Goal: Register for event/course

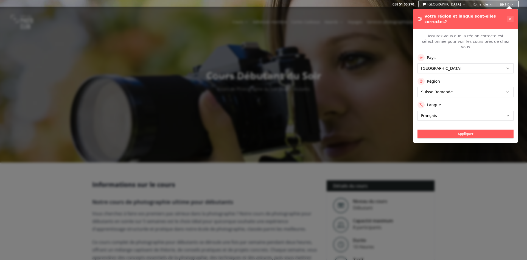
click at [512, 17] on button at bounding box center [510, 19] width 7 height 7
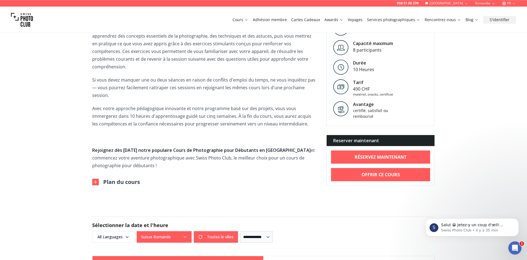
scroll to position [224, 0]
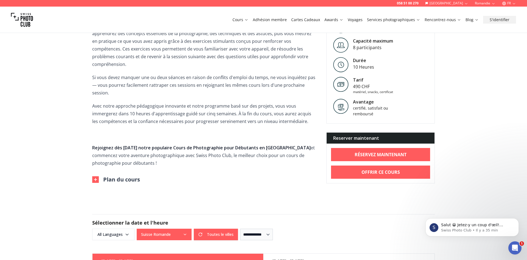
click at [96, 176] on img at bounding box center [95, 179] width 7 height 7
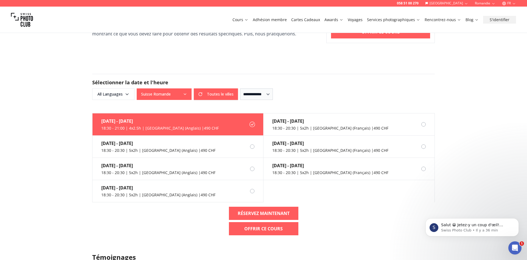
scroll to position [615, 0]
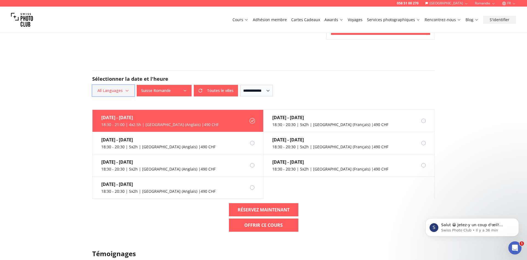
click at [124, 86] on span "All Languages" at bounding box center [113, 91] width 41 height 10
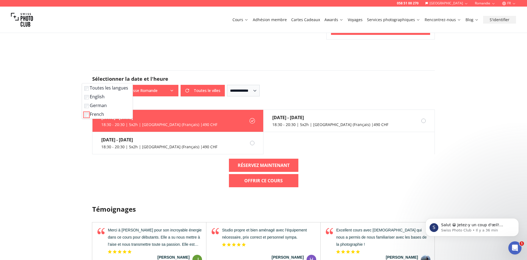
click at [55, 135] on div "058 51 00 270 Suisse Romandie FR Cours Adhésion membre Cartes Cadeaux Awards Vo…" at bounding box center [263, 24] width 527 height 1278
click at [308, 122] on div "18:30 - 20:30 | 5x2h | [GEOGRAPHIC_DATA] (Français) | 490 CHF" at bounding box center [330, 124] width 116 height 5
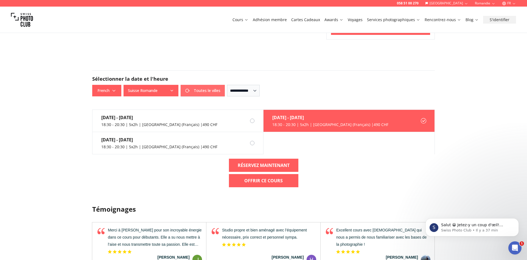
click at [208, 85] on button "Toutes le villes" at bounding box center [202, 91] width 44 height 12
click at [163, 85] on button "Toutes le villes" at bounding box center [150, 91] width 55 height 12
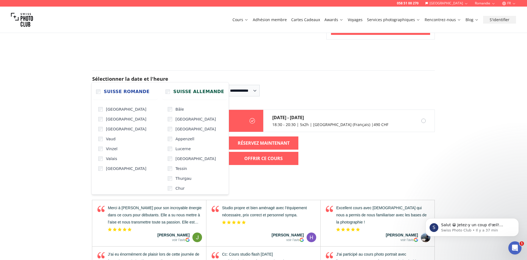
click at [62, 128] on div "058 51 00 270 Suisse Romandie FR Cours Adhésion membre Cartes Cadeaux Awards Vo…" at bounding box center [263, 13] width 527 height 1256
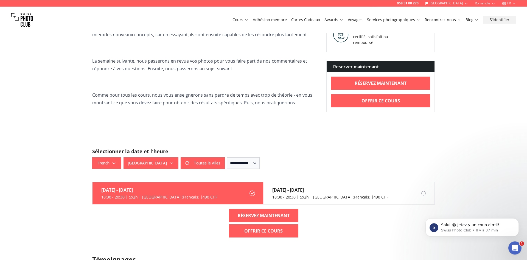
scroll to position [560, 0]
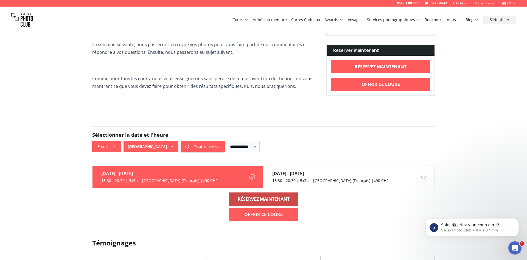
click at [263, 196] on b "RÉSERVEZ MAINTENANT" at bounding box center [264, 199] width 52 height 7
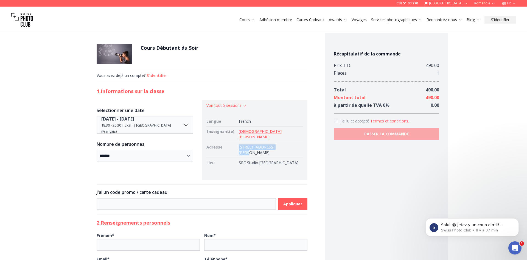
drag, startPoint x: 275, startPoint y: 139, endPoint x: 236, endPoint y: 140, distance: 39.0
click at [236, 142] on td "[STREET_ADDRESS][PERSON_NAME]" at bounding box center [269, 150] width 66 height 16
copy td "Rue [PERSON_NAME] 5"
